Goal: Information Seeking & Learning: Learn about a topic

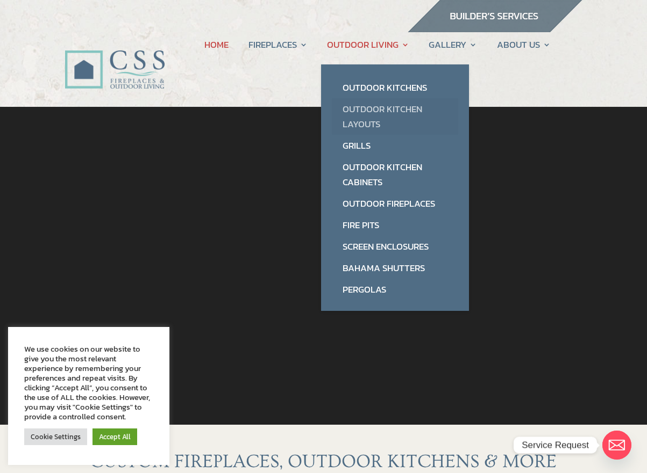
click at [369, 123] on link "Outdoor Kitchen Layouts" at bounding box center [395, 116] width 126 height 37
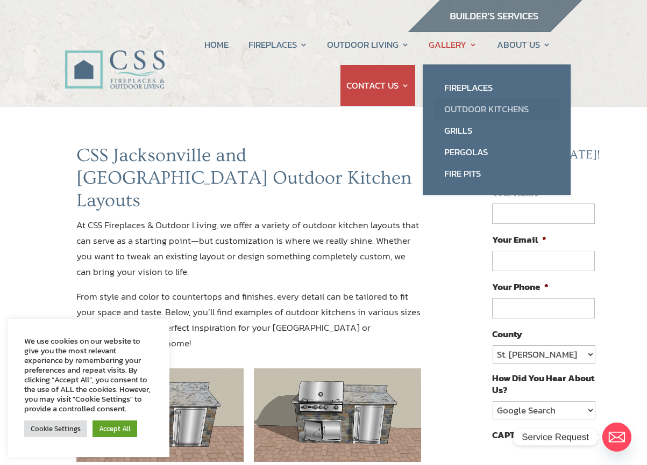
click at [465, 112] on link "Outdoor Kitchens" at bounding box center [496, 108] width 126 height 21
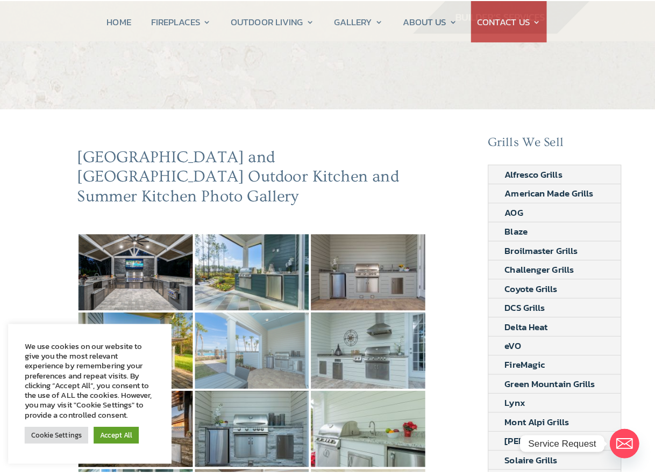
scroll to position [322, 0]
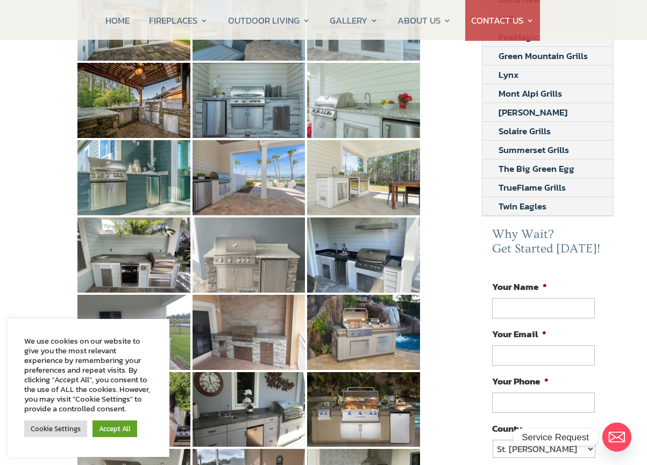
click at [254, 244] on img at bounding box center [248, 255] width 113 height 75
